Goal: Task Accomplishment & Management: Use online tool/utility

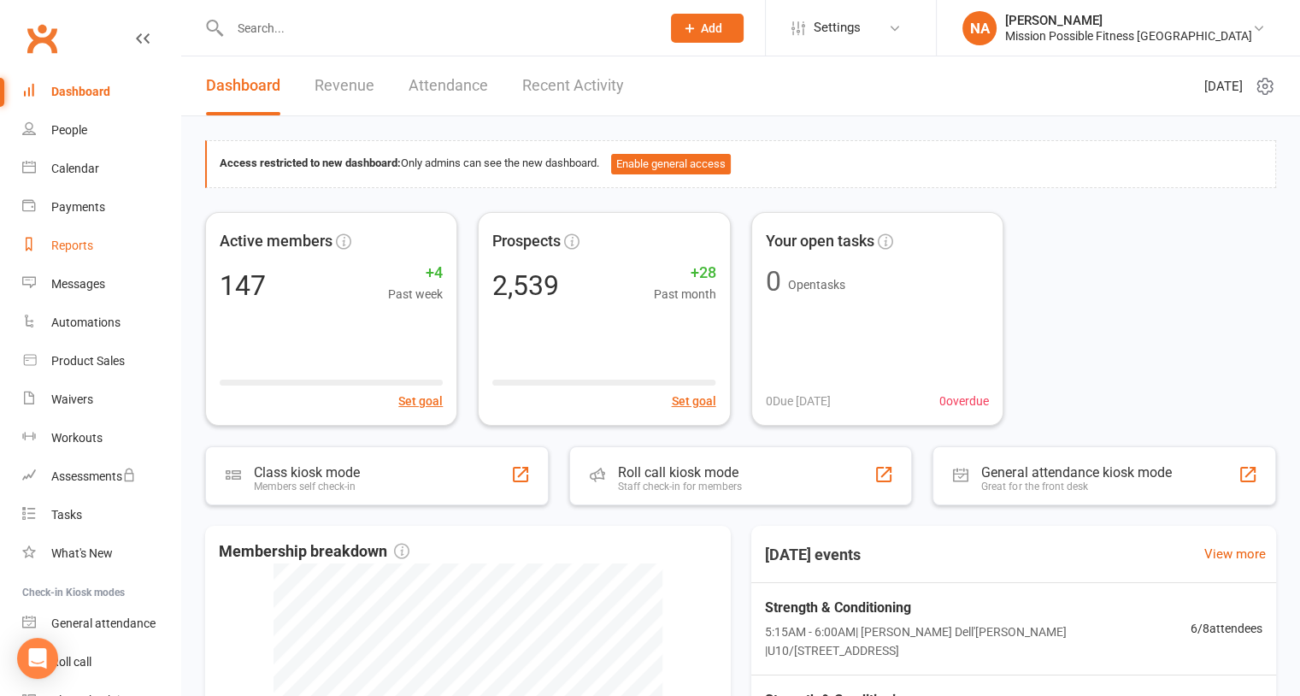
click at [78, 245] on div "Reports" at bounding box center [72, 245] width 42 height 14
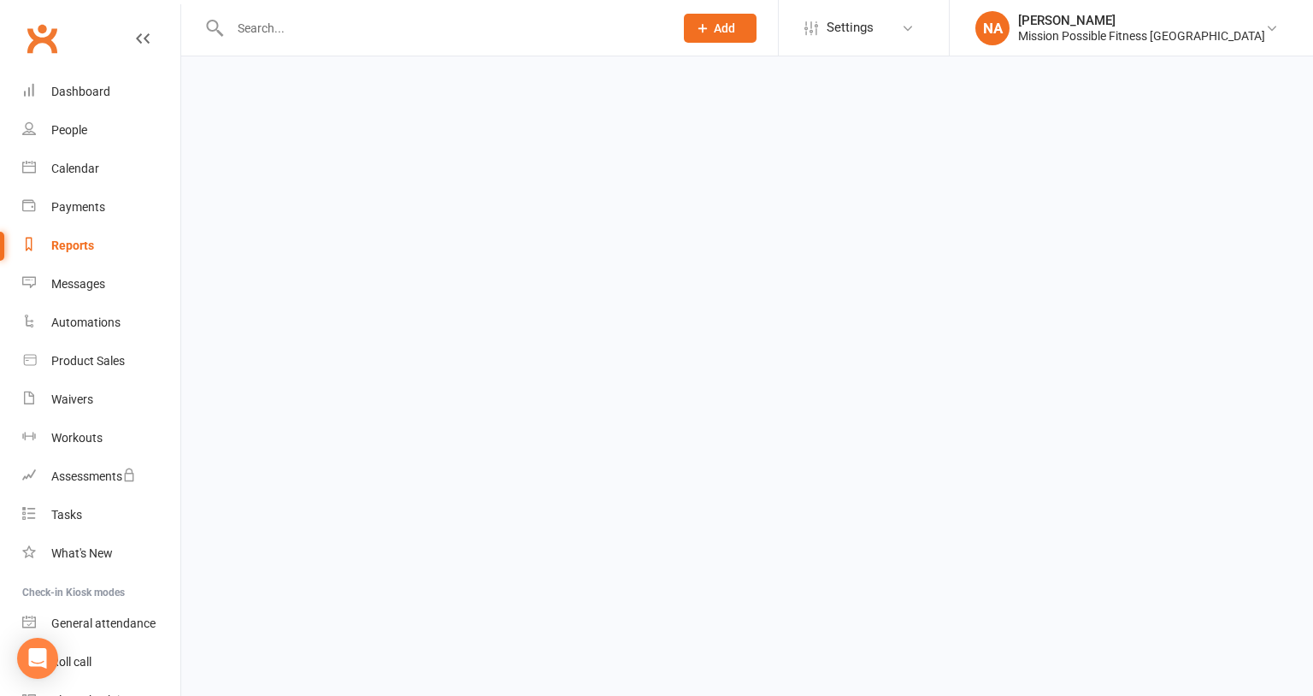
select select "100"
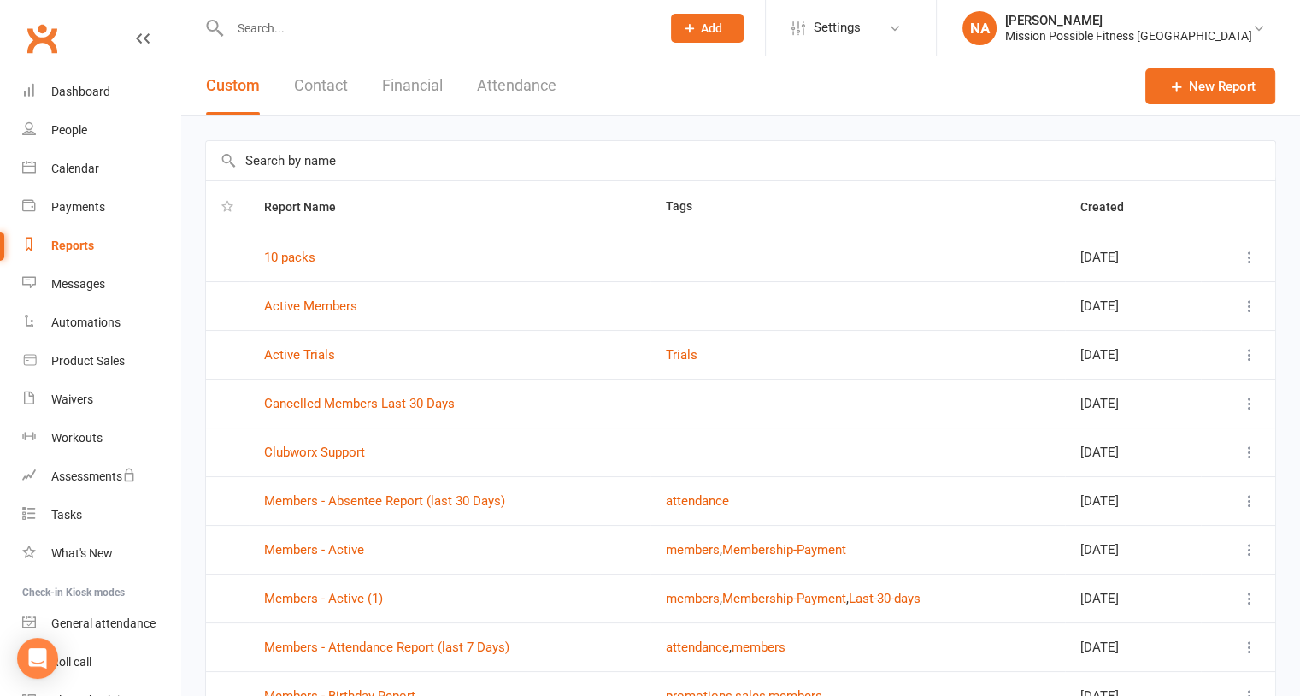
click at [509, 99] on button "Attendance" at bounding box center [516, 85] width 79 height 59
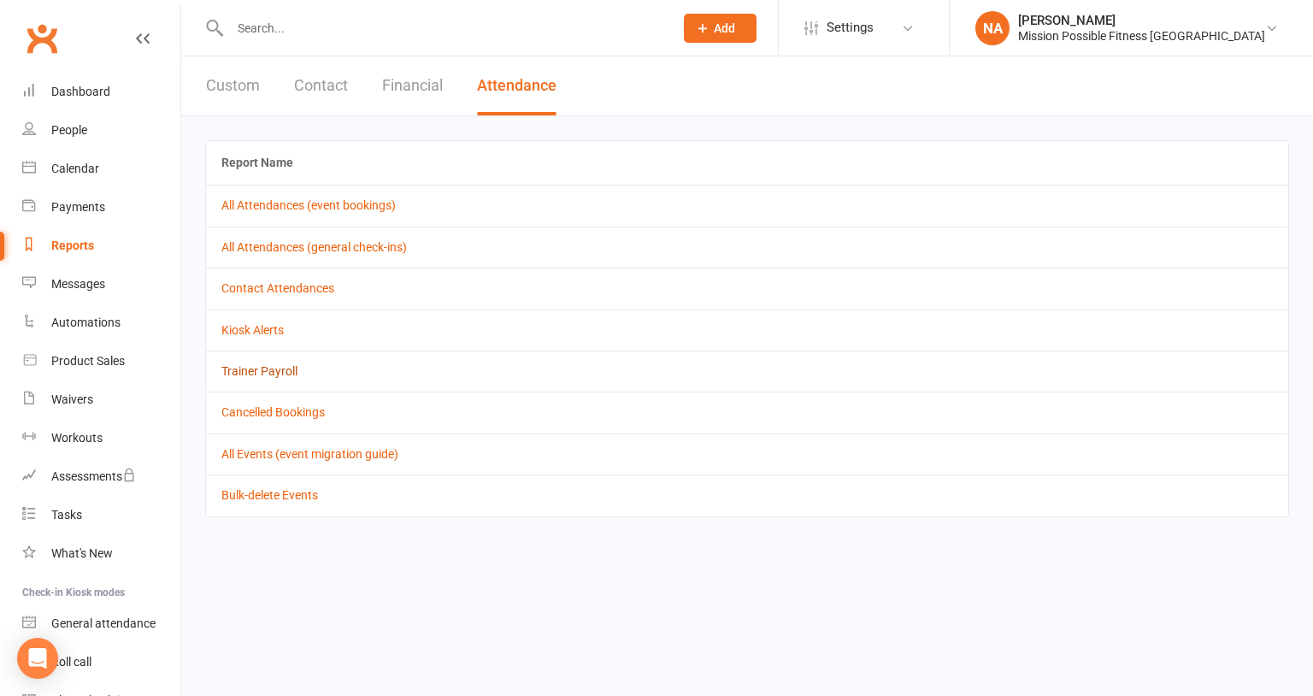
click at [270, 370] on link "Trainer Payroll" at bounding box center [259, 371] width 76 height 14
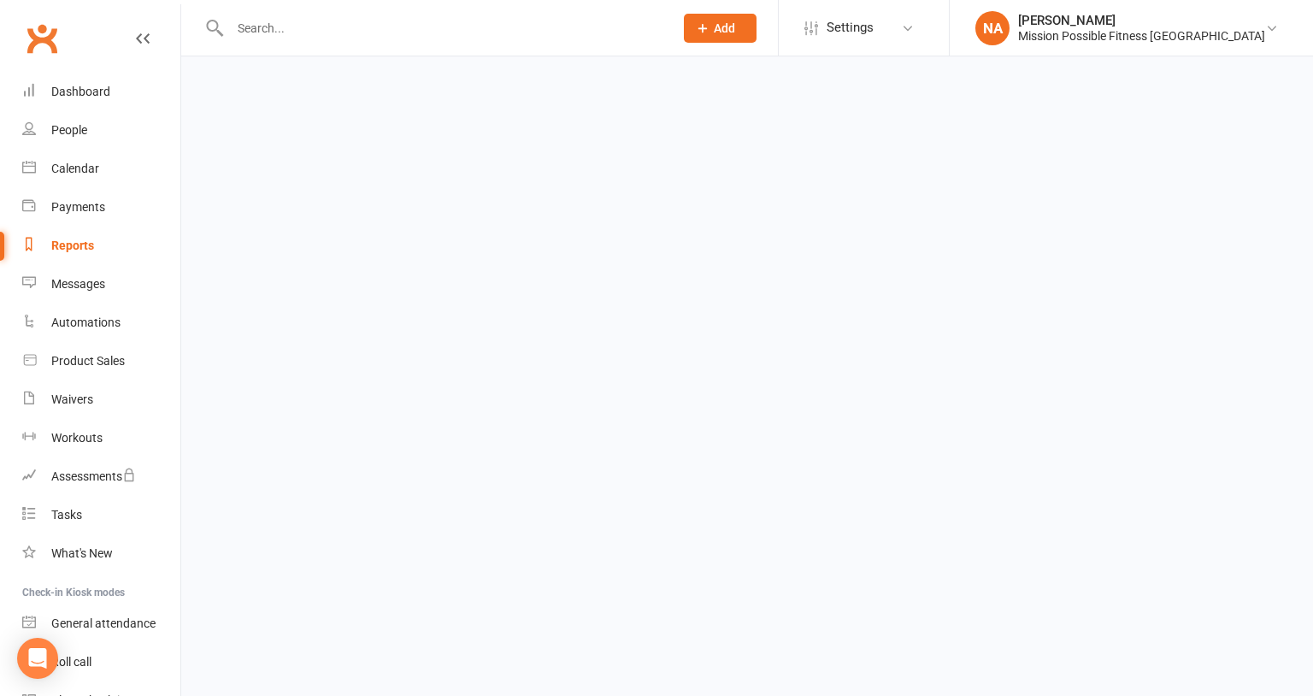
select select "false"
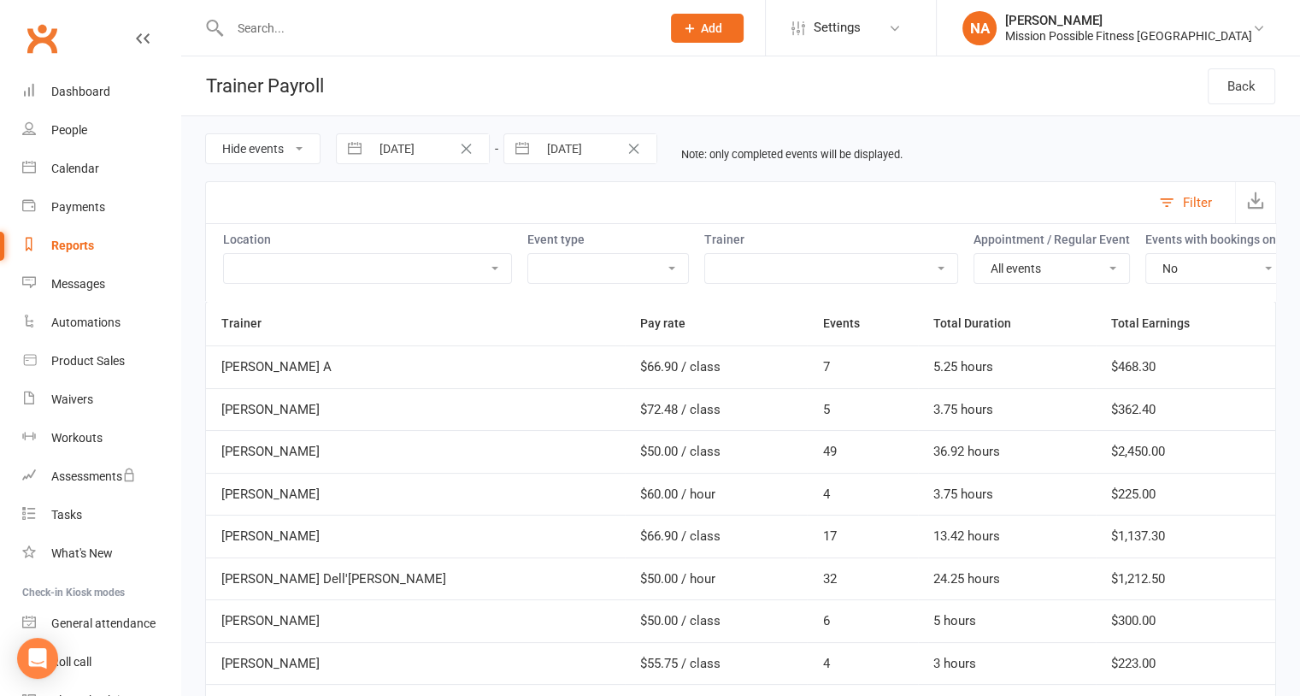
select select "6"
select select "2025"
select select "7"
select select "2025"
select select "8"
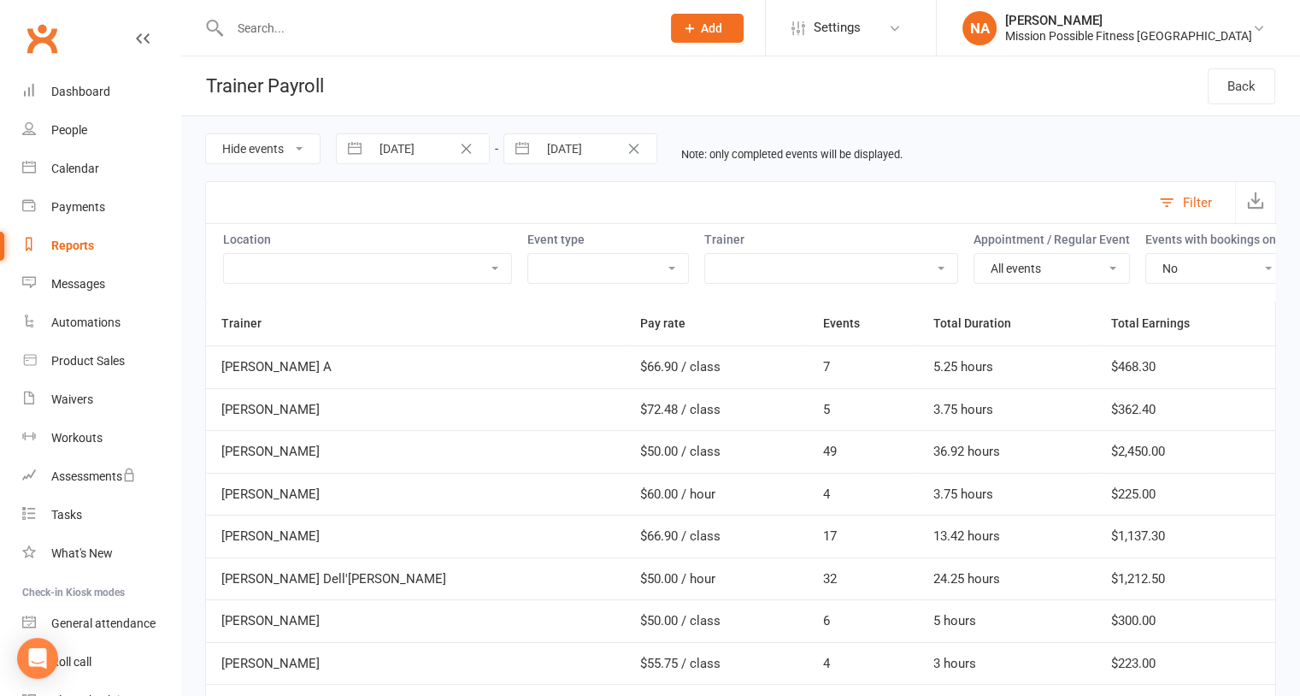
select select "2025"
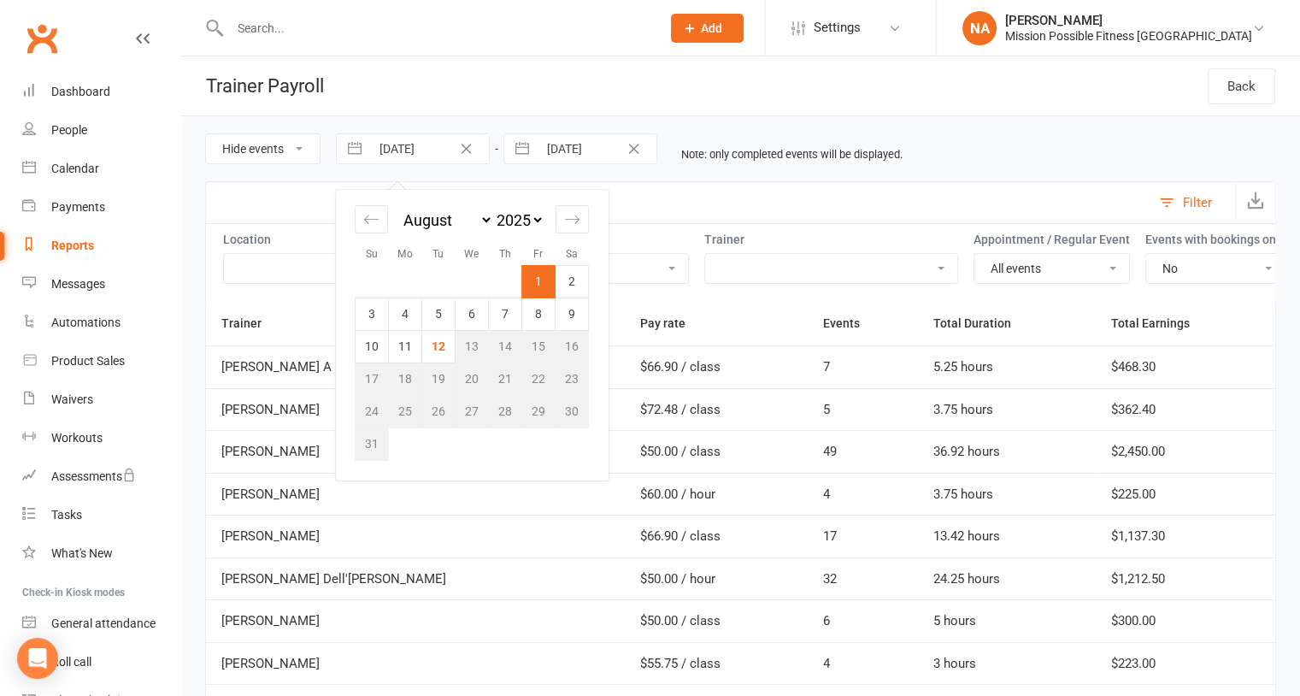
click at [433, 147] on input "[DATE]" at bounding box center [429, 148] width 119 height 29
click at [397, 315] on td "4" at bounding box center [405, 313] width 33 height 32
type input "[DATE]"
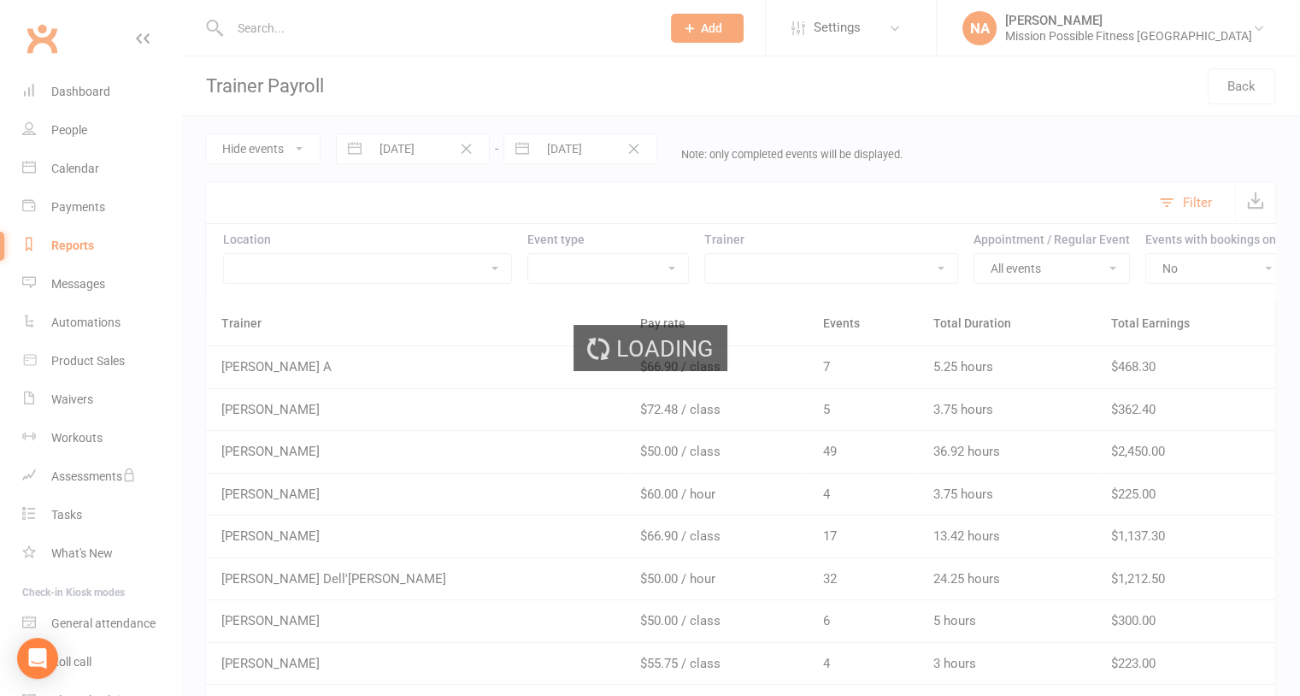
select select "6"
select select "2025"
select select "7"
select select "2025"
select select "8"
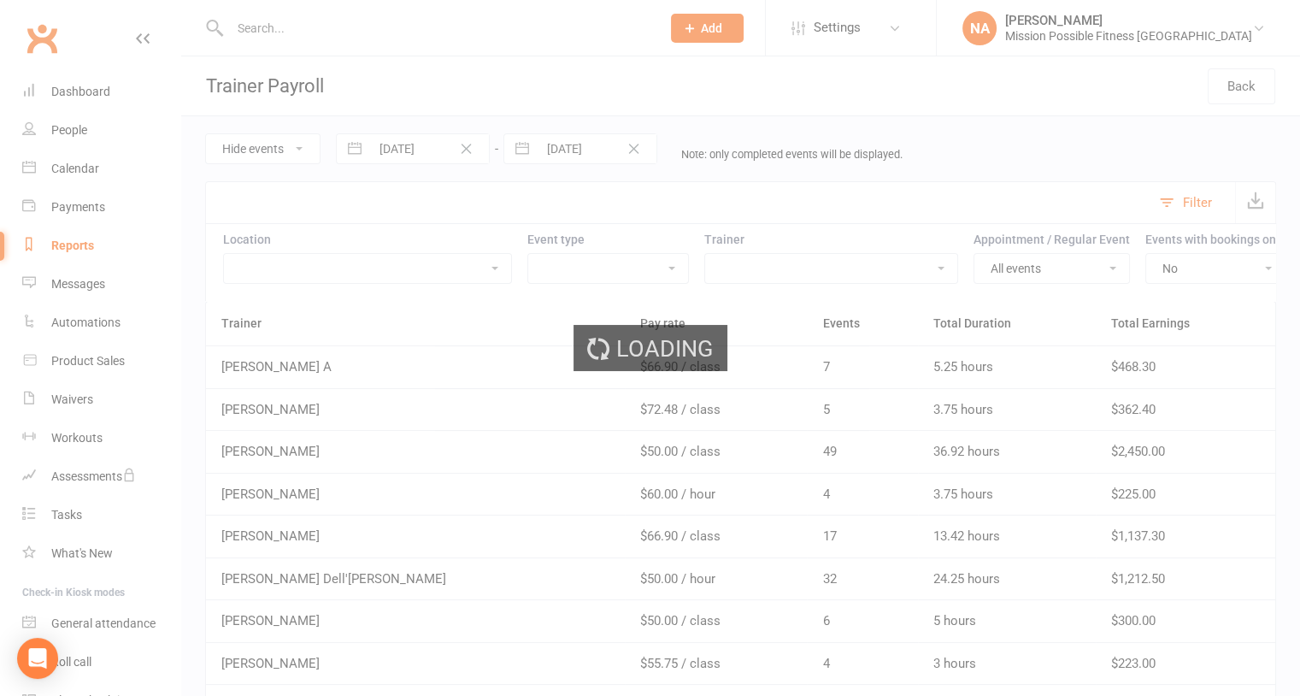
select select "2025"
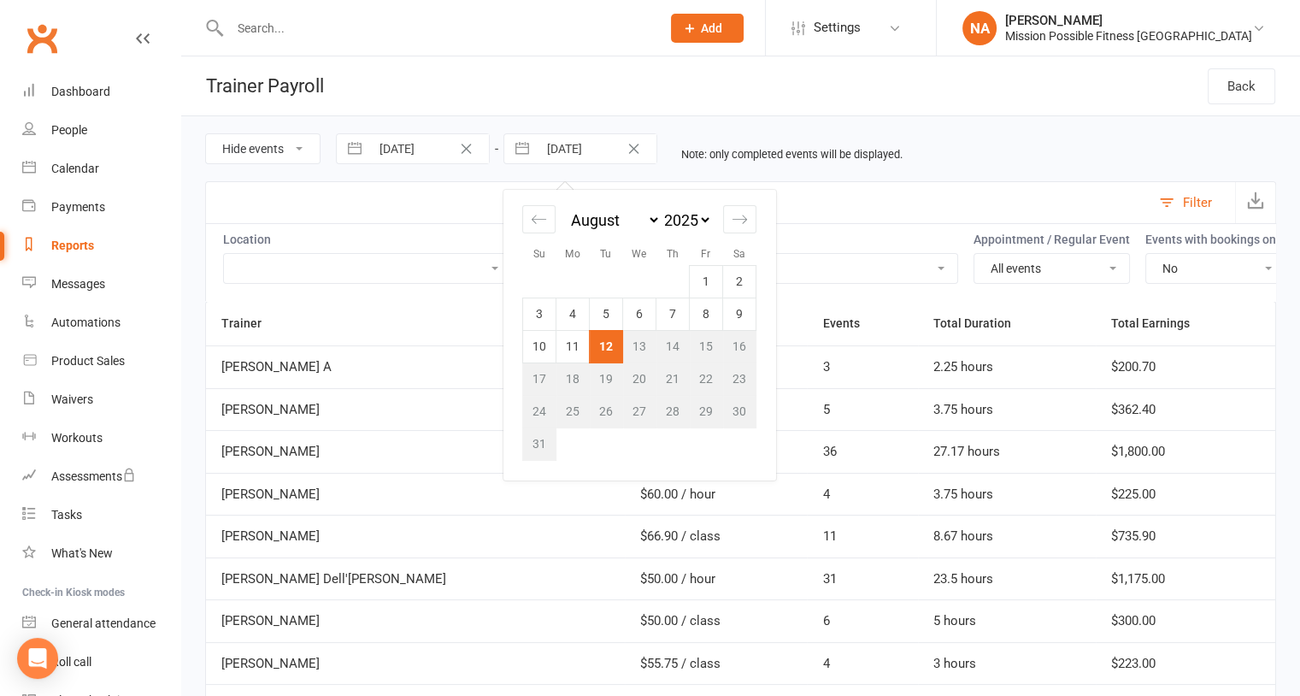
click at [575, 160] on input "[DATE]" at bounding box center [597, 148] width 119 height 29
click at [540, 344] on td "10" at bounding box center [539, 346] width 33 height 32
type input "[DATE]"
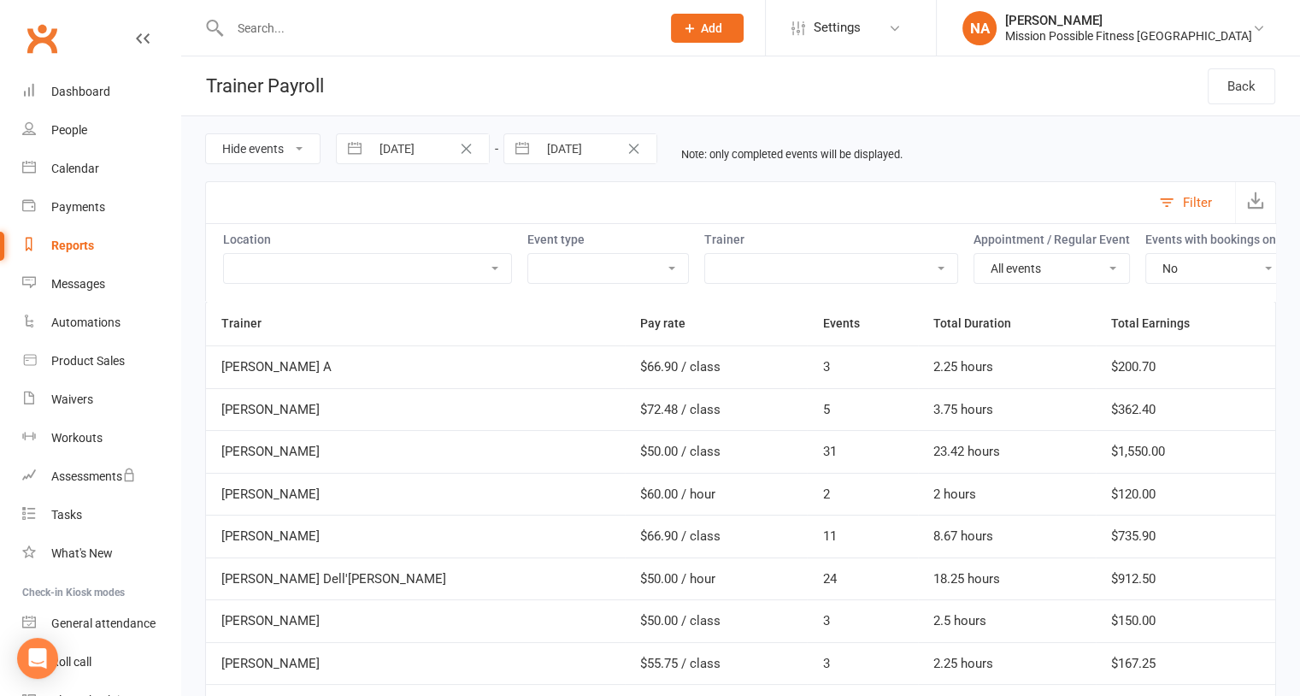
click at [304, 150] on select "Hide events Show events" at bounding box center [263, 148] width 114 height 29
select select "true"
click at [206, 134] on select "Hide events Show events" at bounding box center [263, 148] width 114 height 29
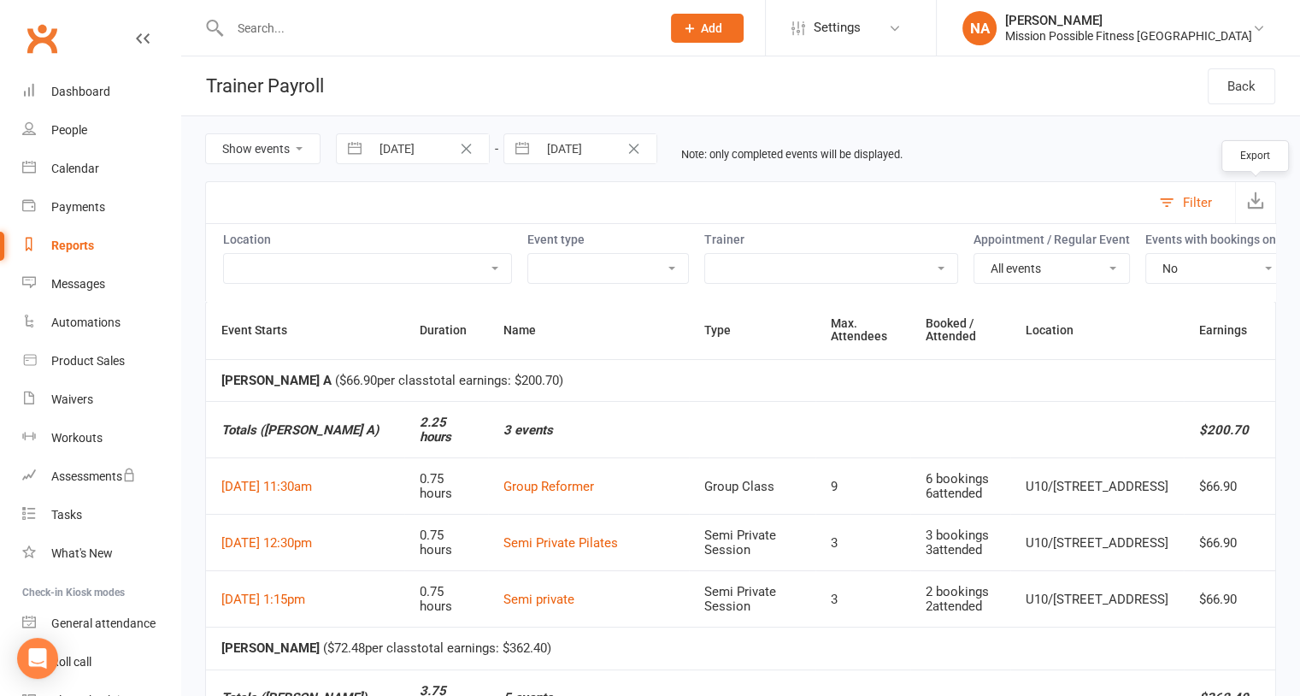
click at [1257, 193] on icon "button" at bounding box center [1255, 199] width 17 height 17
